Goal: Check status: Check status

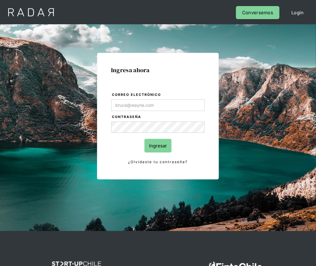
type input "[PERSON_NAME][EMAIL_ADDRESS][DOMAIN_NAME]"
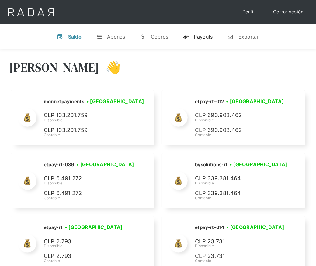
click at [197, 39] on div "Payouts" at bounding box center [203, 37] width 19 height 6
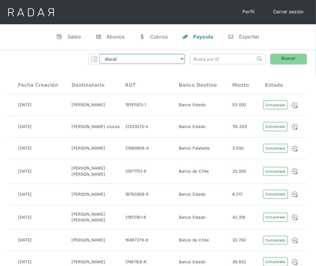
click at [157, 62] on select "dlocal demergechile fcacl2 remitee clpro [PERSON_NAME] urigol radar-cliente rad…" at bounding box center [141, 59] width 85 height 10
select select "prontopaga"
click at [204, 60] on input "search" at bounding box center [222, 59] width 65 height 10
paste input "561f4da6-f0ed-4b89-8659-6353168e1614"
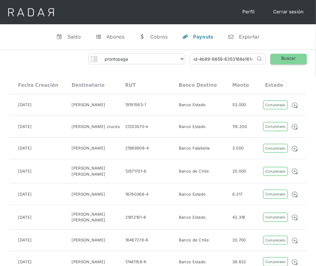
type input "561f4da6-f0ed-4b89-8659-6353168e1614"
click at [301, 58] on link "Buscar" at bounding box center [288, 59] width 36 height 11
